Goal: Information Seeking & Learning: Learn about a topic

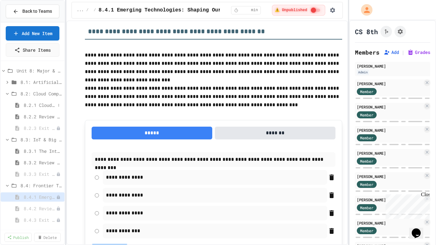
click at [41, 105] on span "8.2.1 Cloud Computing: Transforming the Digital World" at bounding box center [40, 105] width 32 height 7
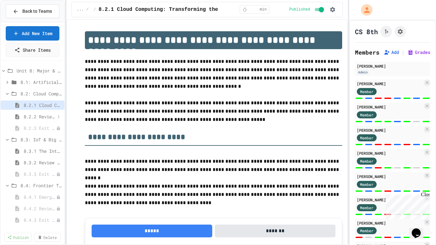
click at [46, 119] on span "8.2.2 Review - Cloud Computing" at bounding box center [40, 116] width 32 height 7
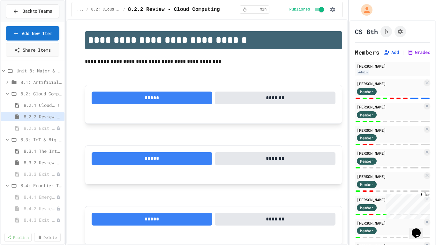
click at [46, 104] on span "8.2.1 Cloud Computing: Transforming the Digital World" at bounding box center [40, 105] width 32 height 7
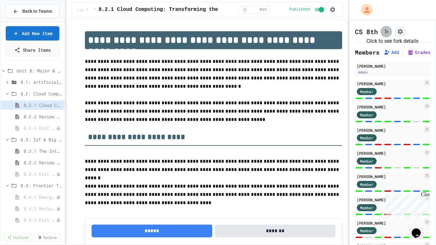
click at [387, 30] on icon "Click to see fork details" at bounding box center [386, 31] width 6 height 6
click at [34, 13] on span "Back to Teams" at bounding box center [37, 11] width 30 height 7
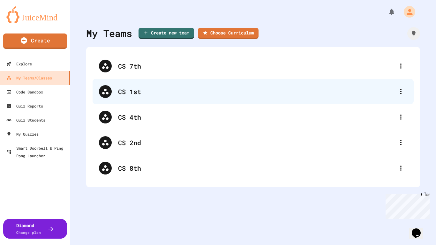
click at [129, 96] on div "CS 1st" at bounding box center [252, 92] width 321 height 26
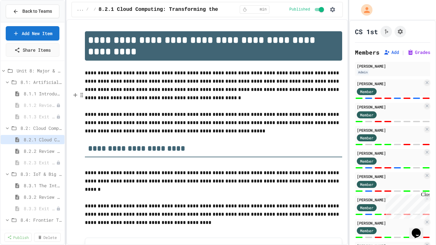
click at [273, 120] on p "**********" at bounding box center [213, 122] width 257 height 25
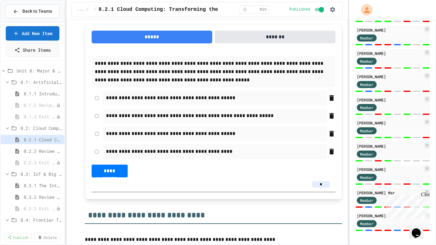
scroll to position [3127, 0]
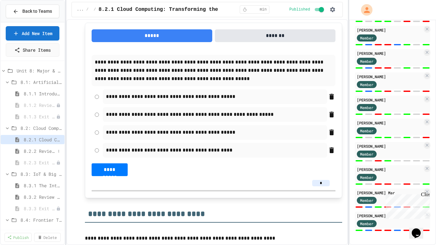
click at [48, 151] on span "8.2.2 Review - Cloud Computing" at bounding box center [40, 151] width 32 height 7
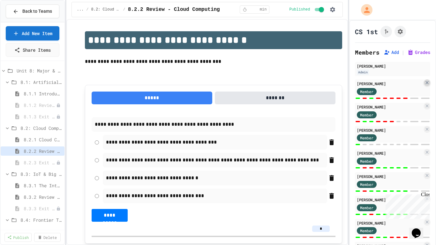
click at [426, 83] on icon at bounding box center [426, 82] width 3 height 3
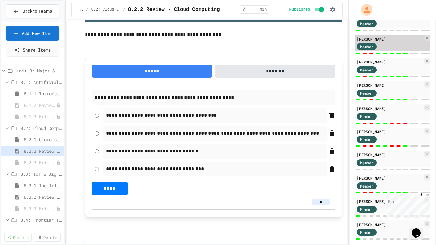
scroll to position [100, 0]
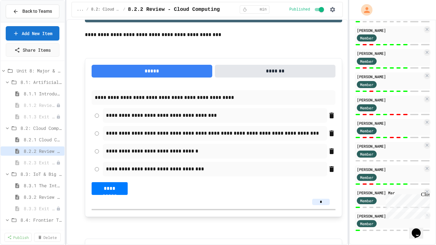
click at [425, 193] on div "Close" at bounding box center [425, 196] width 8 height 8
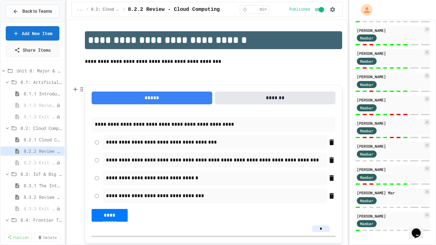
scroll to position [1, 0]
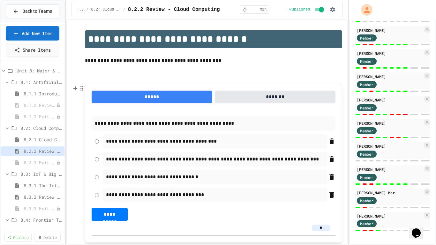
click at [272, 141] on p "**********" at bounding box center [215, 141] width 218 height 8
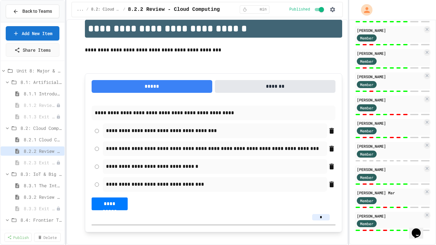
scroll to position [0, 0]
